Goal: Information Seeking & Learning: Check status

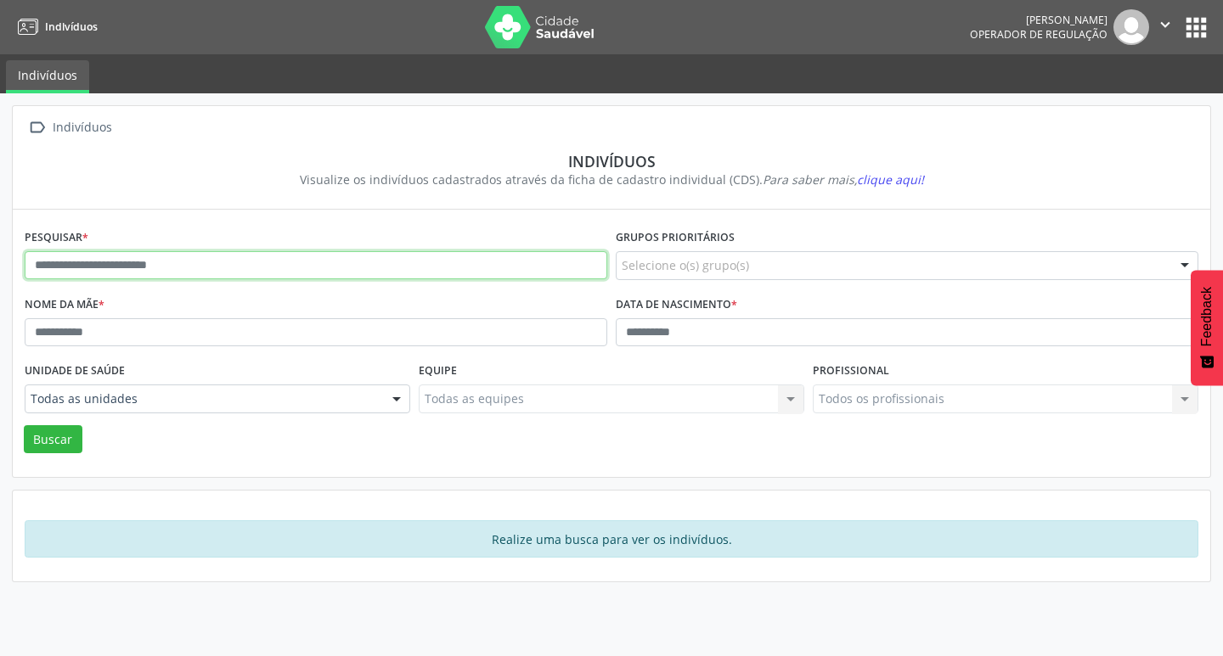
click at [386, 269] on input "text" at bounding box center [316, 265] width 583 height 29
type input "**********"
click at [24, 425] on button "Buscar" at bounding box center [53, 439] width 59 height 29
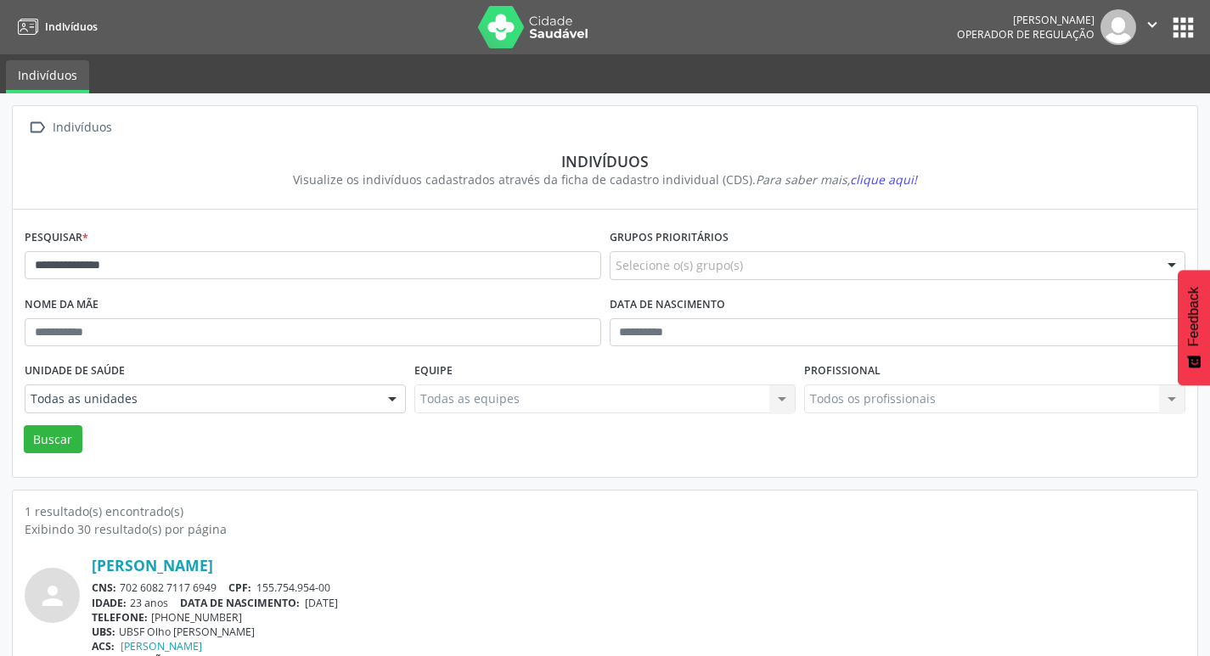
drag, startPoint x: 853, startPoint y: 135, endPoint x: 980, endPoint y: 504, distance: 390.5
click at [980, 504] on div "**********" at bounding box center [605, 393] width 1186 height 576
drag, startPoint x: 1043, startPoint y: 5, endPoint x: 1107, endPoint y: 33, distance: 70.4
click at [1046, 4] on nav "Indivíduos [PERSON_NAME] Operador de regulação  Configurações Sair apps" at bounding box center [605, 27] width 1210 height 54
click at [1165, 21] on button "" at bounding box center [1152, 27] width 32 height 36
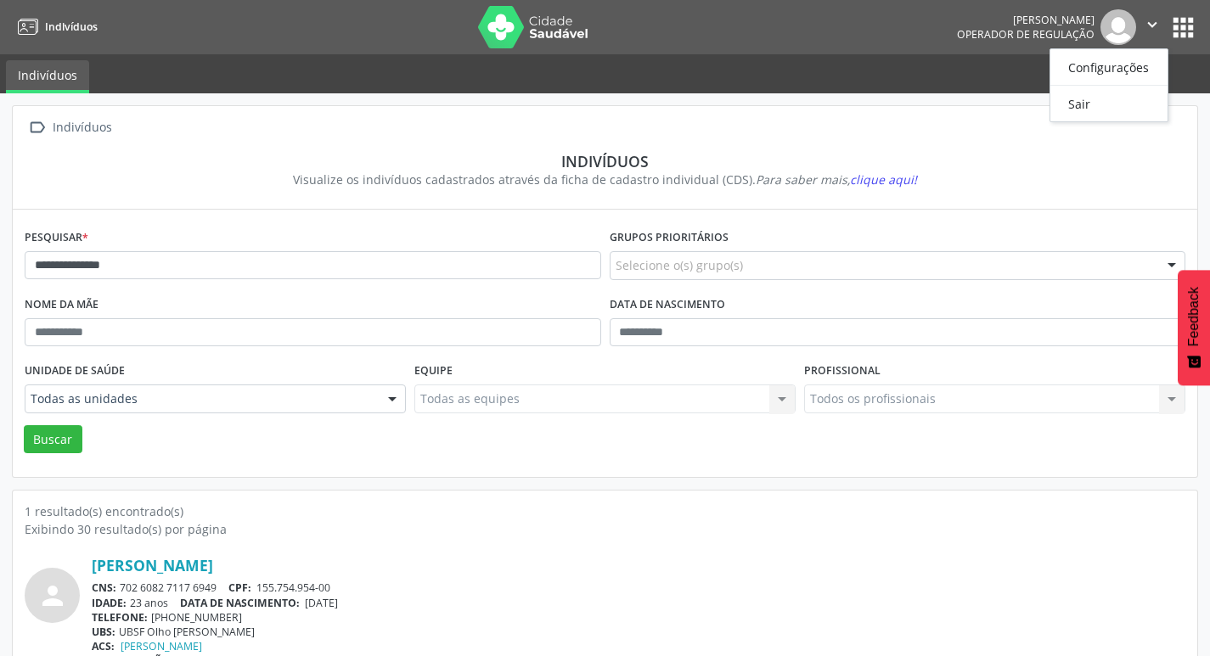
click at [904, 115] on div " Indivíduos" at bounding box center [605, 127] width 1161 height 25
click at [1173, 29] on button "apps" at bounding box center [1184, 28] width 30 height 30
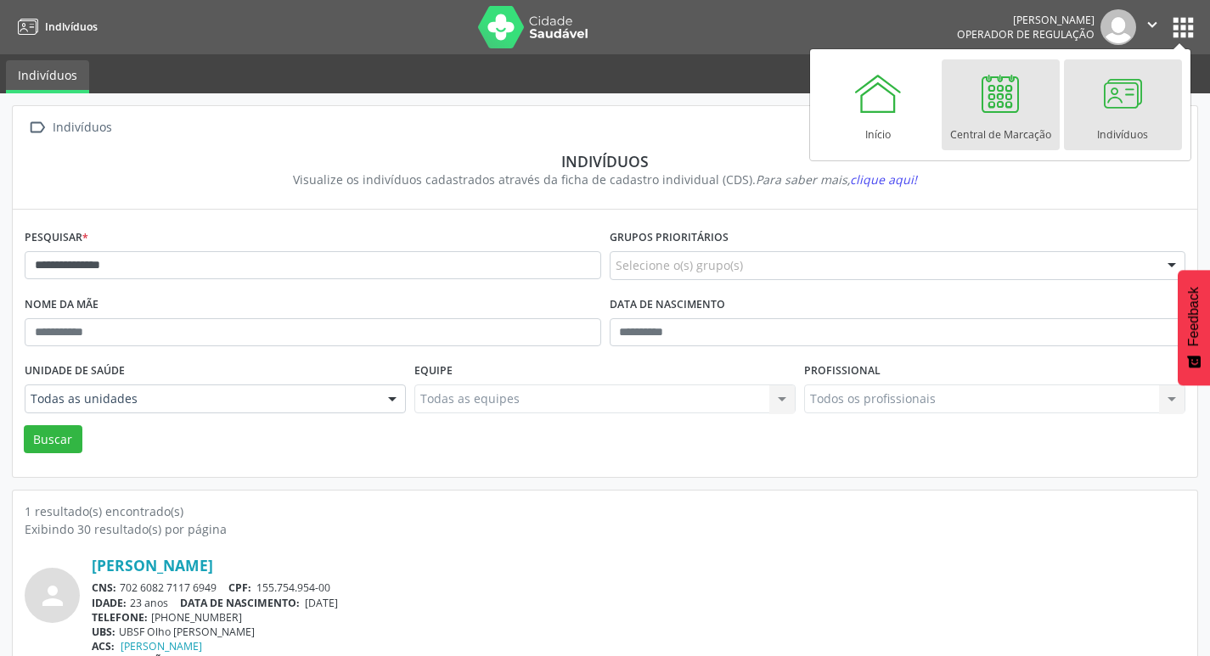
click at [1017, 92] on div at bounding box center [1000, 93] width 51 height 51
